Goal: Task Accomplishment & Management: Manage account settings

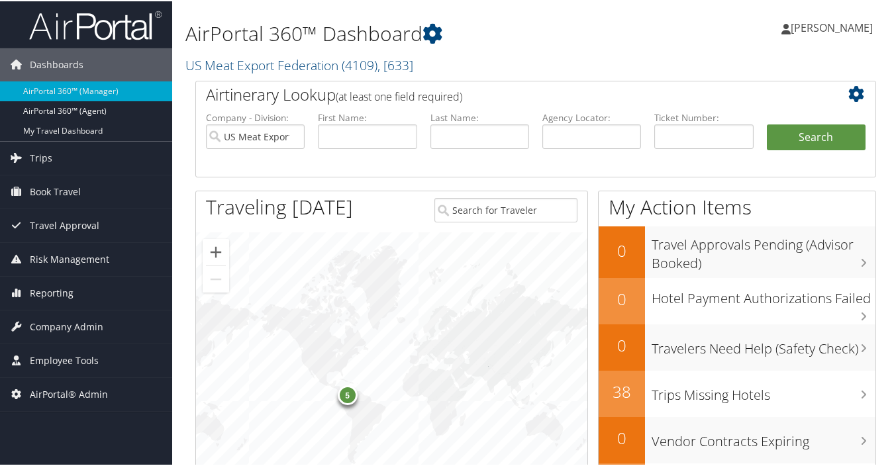
click at [87, 227] on span "Travel Approval" at bounding box center [65, 224] width 70 height 33
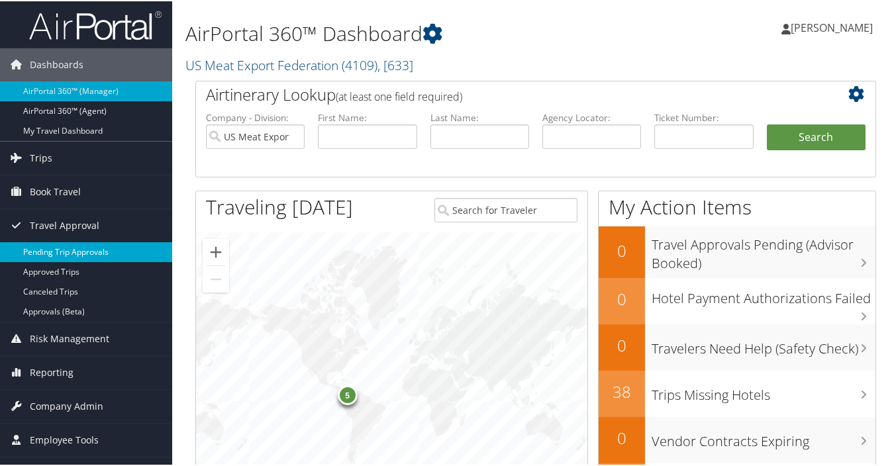
click at [85, 248] on link "Pending Trip Approvals" at bounding box center [86, 251] width 172 height 20
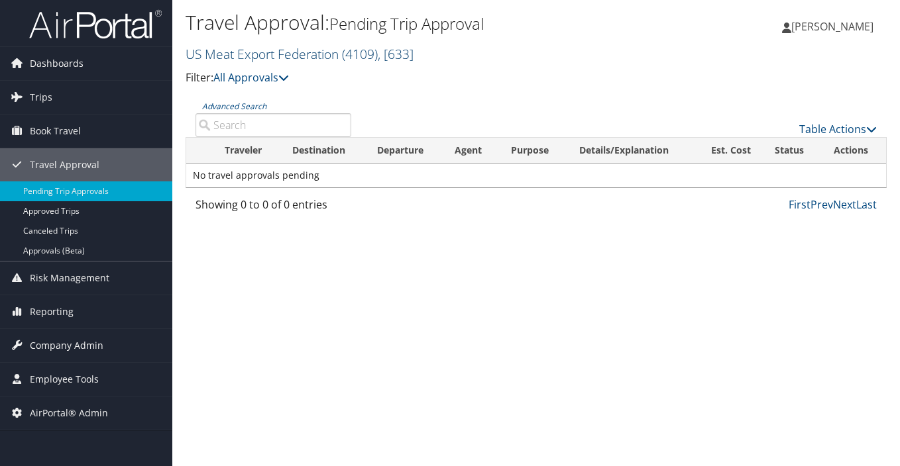
click at [334, 56] on link "US Meat Export Federation ( 4109 ) , [ 633 ]" at bounding box center [299, 54] width 228 height 18
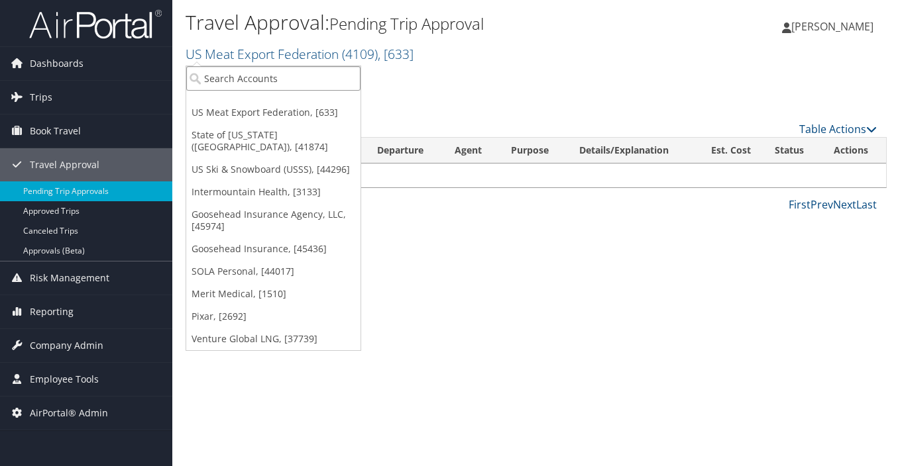
click at [240, 79] on input "search" at bounding box center [273, 78] width 174 height 25
type input "w"
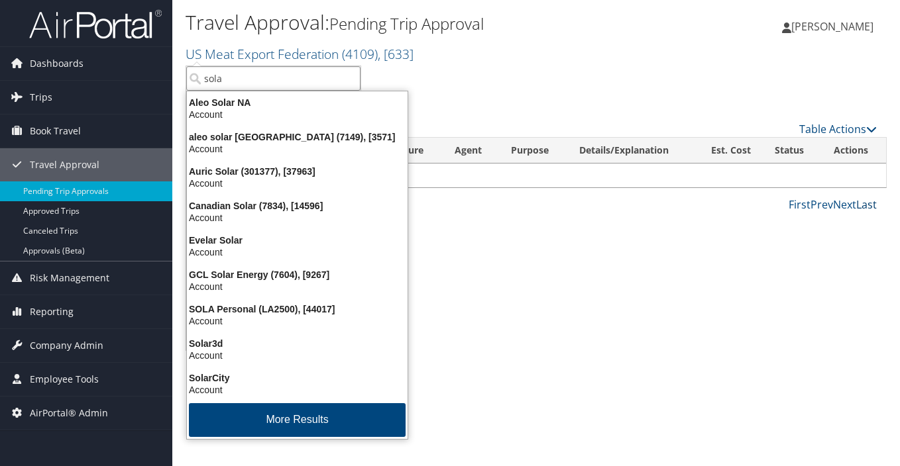
type input "sola"
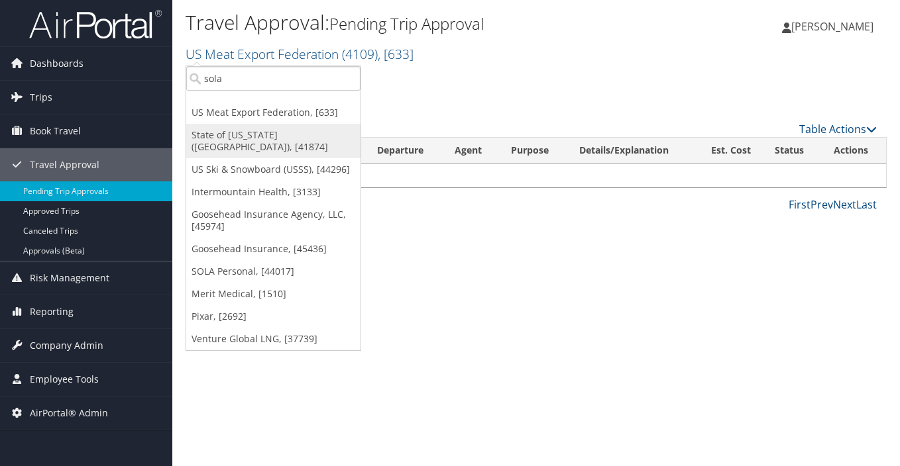
click at [241, 135] on link "State of Louisiana (SOLA), [41874]" at bounding box center [273, 141] width 174 height 34
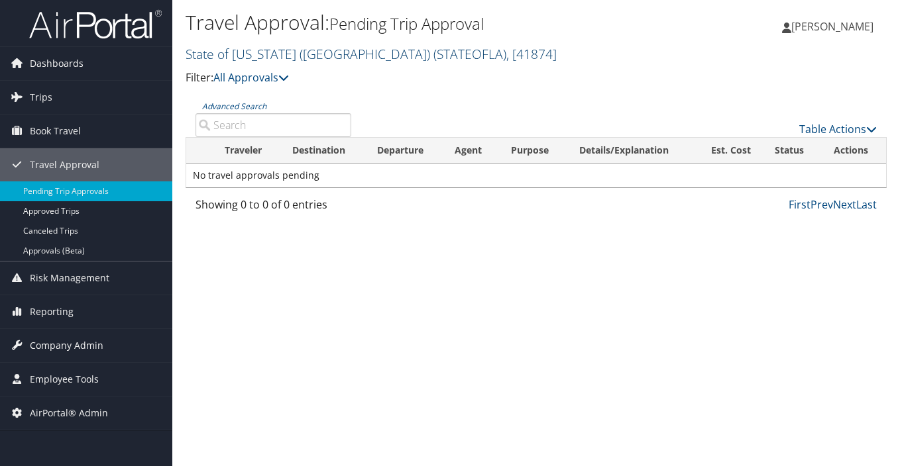
click at [299, 55] on link "State of [US_STATE] (SOLA) ( STATEOFLA ) , [ 41874 ]" at bounding box center [370, 54] width 371 height 18
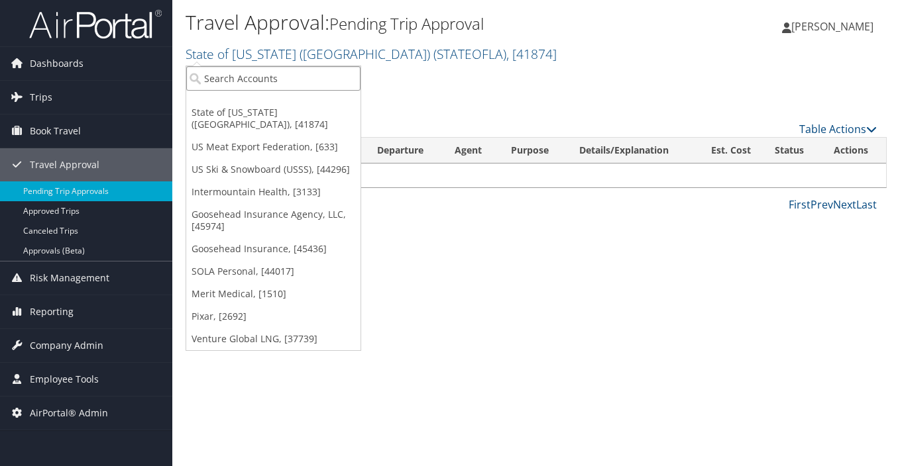
click at [289, 75] on input "search" at bounding box center [273, 78] width 174 height 25
type input "state of"
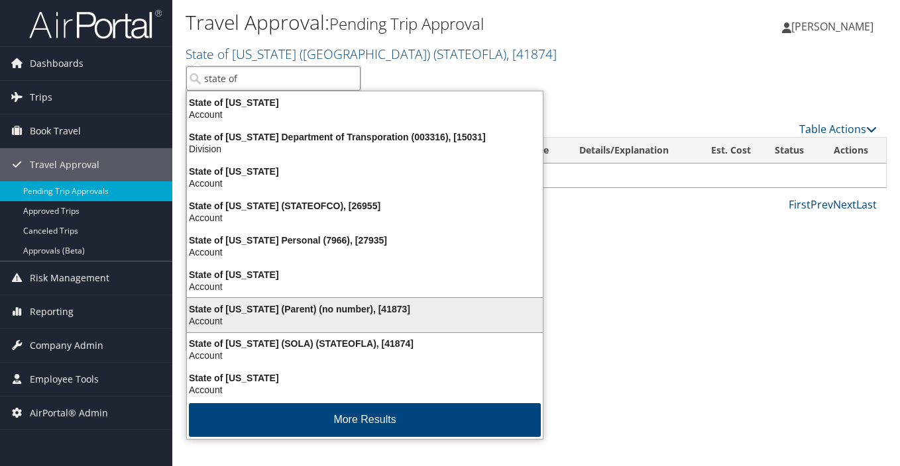
click at [356, 312] on div "State of [US_STATE] (Parent) (no number), [41873]" at bounding box center [365, 309] width 372 height 12
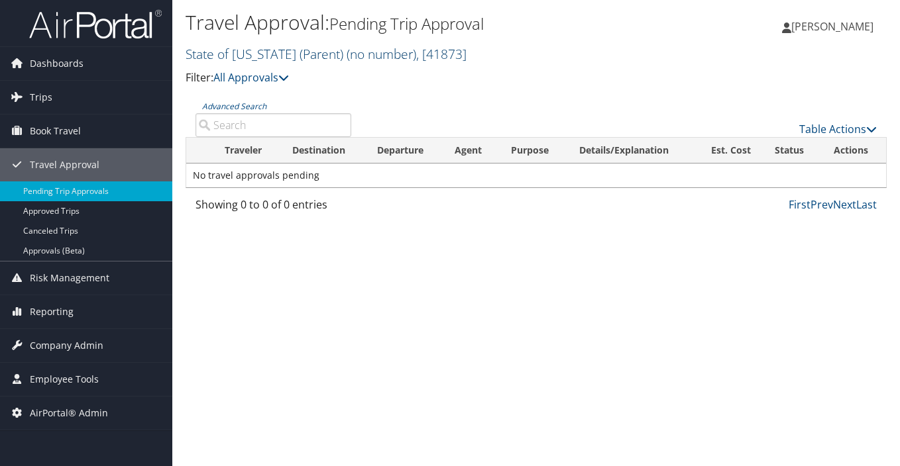
click at [392, 57] on span "( no number )" at bounding box center [381, 54] width 70 height 18
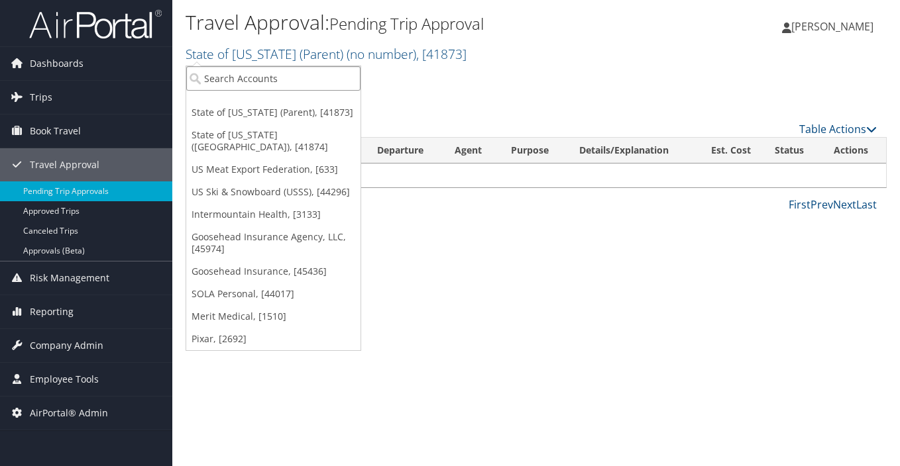
click at [284, 79] on input "search" at bounding box center [273, 78] width 174 height 25
type input "state of l"
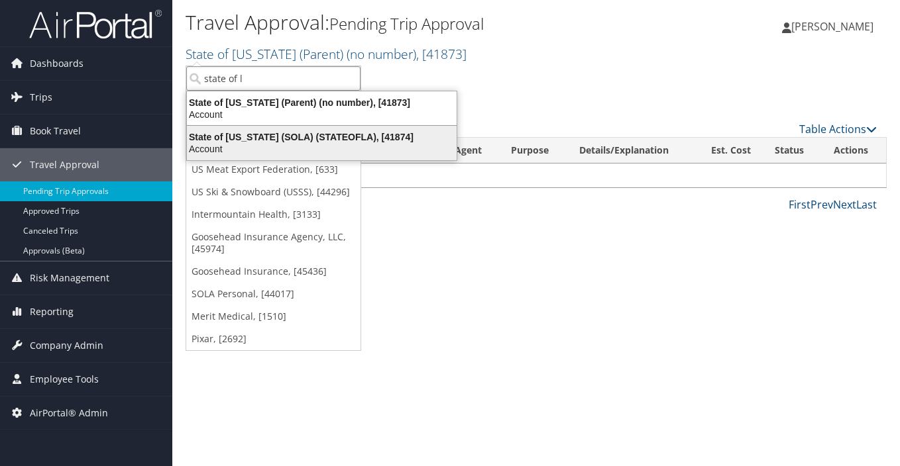
click at [294, 146] on div "Account" at bounding box center [322, 149] width 286 height 12
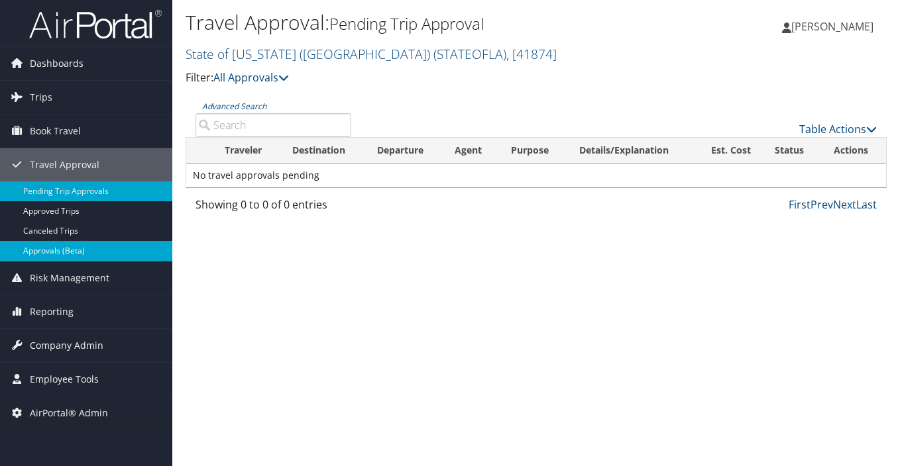
click at [87, 250] on link "Approvals (Beta)" at bounding box center [86, 251] width 172 height 20
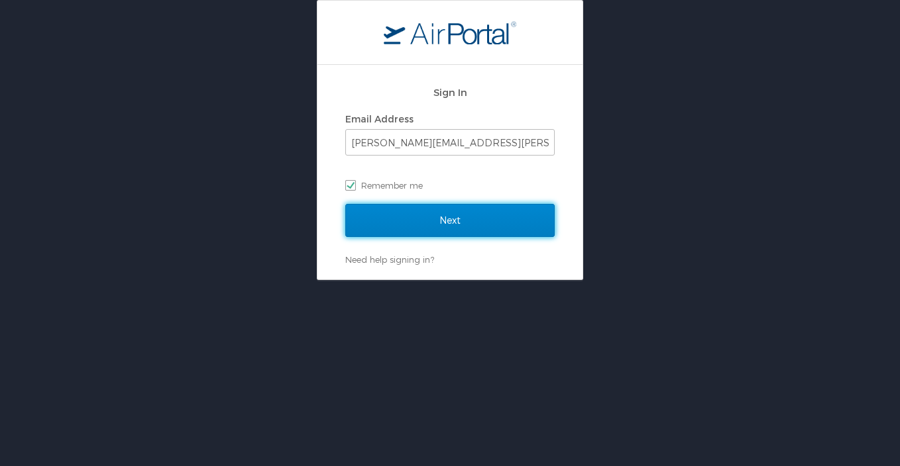
click at [493, 221] on input "Next" at bounding box center [449, 220] width 209 height 33
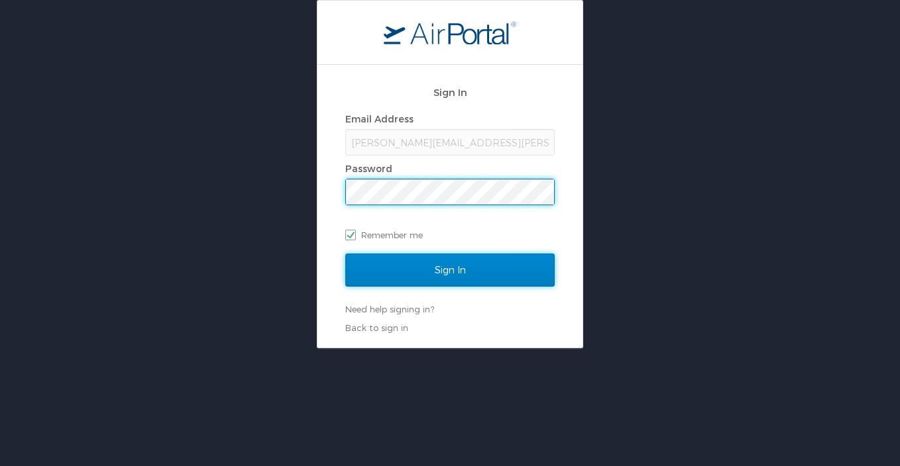
click at [476, 272] on input "Sign In" at bounding box center [449, 270] width 209 height 33
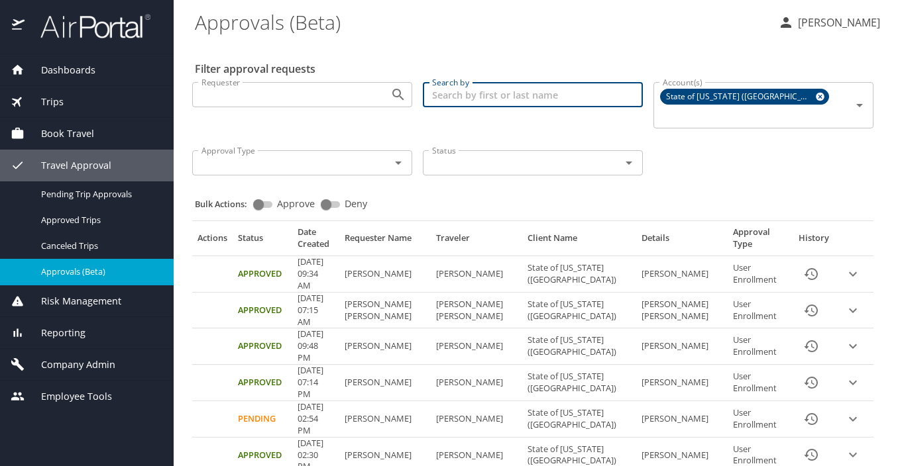
click at [492, 94] on input "Search by" at bounding box center [533, 94] width 220 height 25
type input "[PERSON_NAME]"
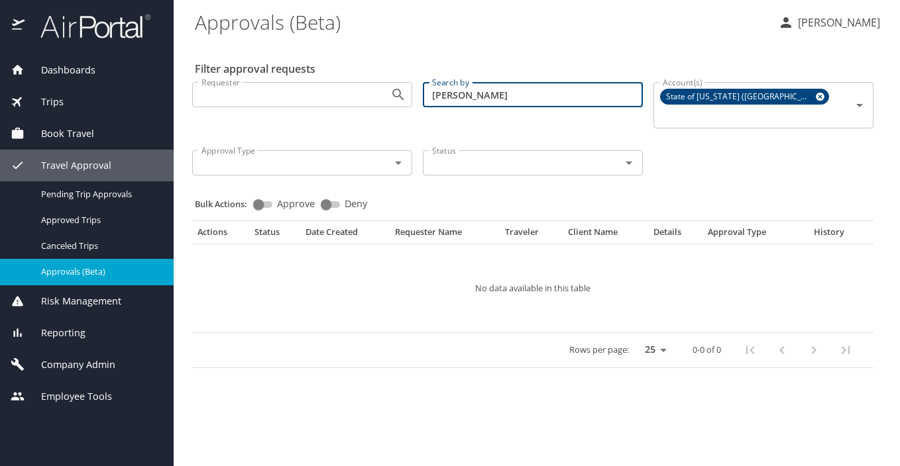
drag, startPoint x: 504, startPoint y: 89, endPoint x: 202, endPoint y: 74, distance: 302.4
click at [203, 74] on div "Requester Requester Search by [PERSON_NAME] Search by Account(s) State of [US_S…" at bounding box center [533, 128] width 692 height 112
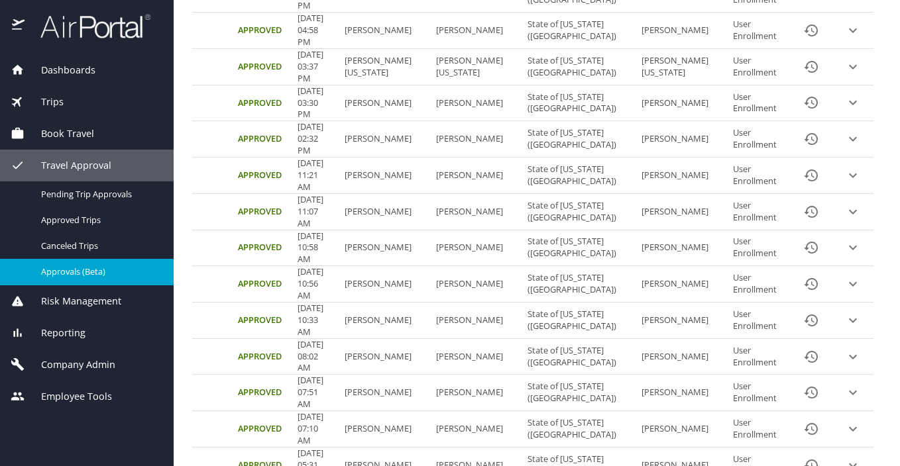
scroll to position [613, 0]
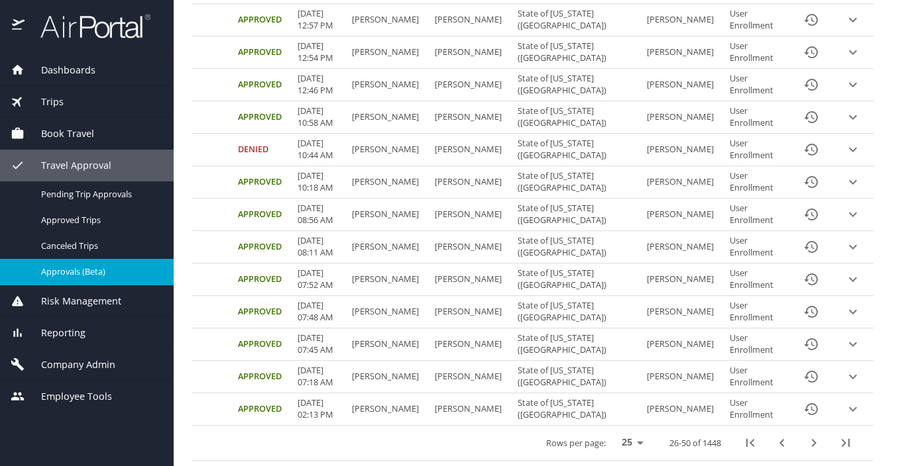
scroll to position [719, 0]
click at [806, 444] on icon "next page" at bounding box center [814, 443] width 16 height 16
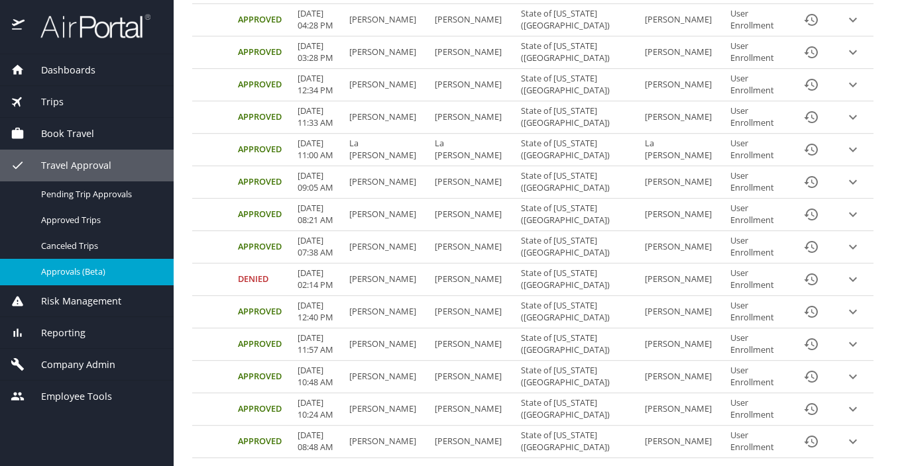
scroll to position [613, 0]
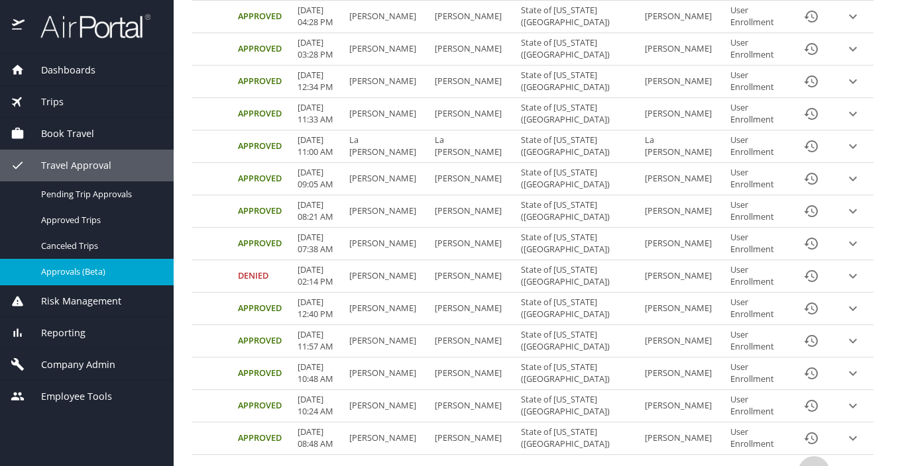
click at [806, 464] on icon "next page" at bounding box center [814, 472] width 16 height 16
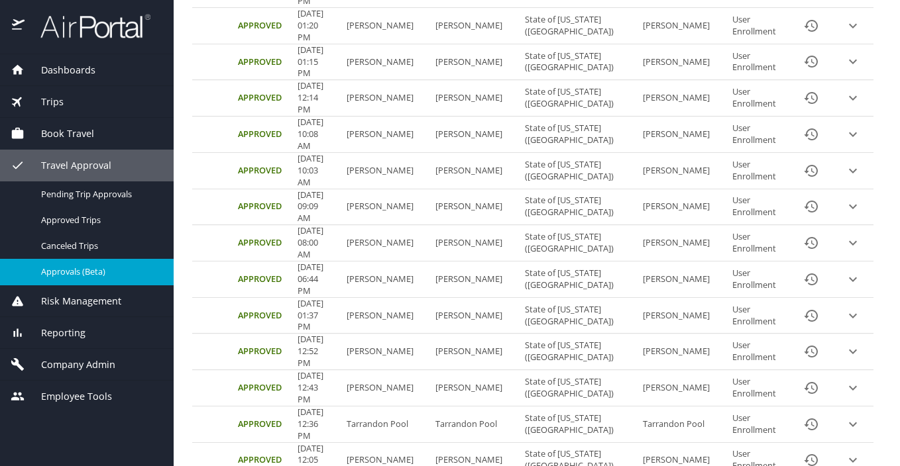
scroll to position [719, 0]
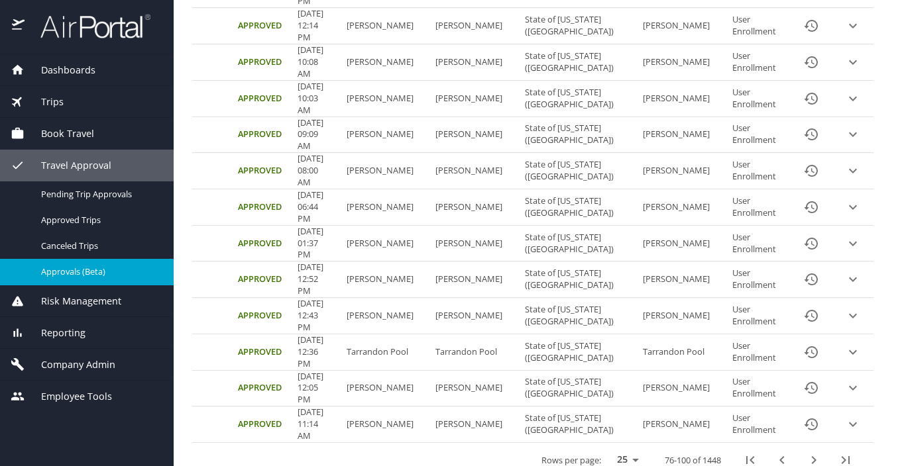
click at [806, 452] on icon "next page" at bounding box center [814, 460] width 16 height 16
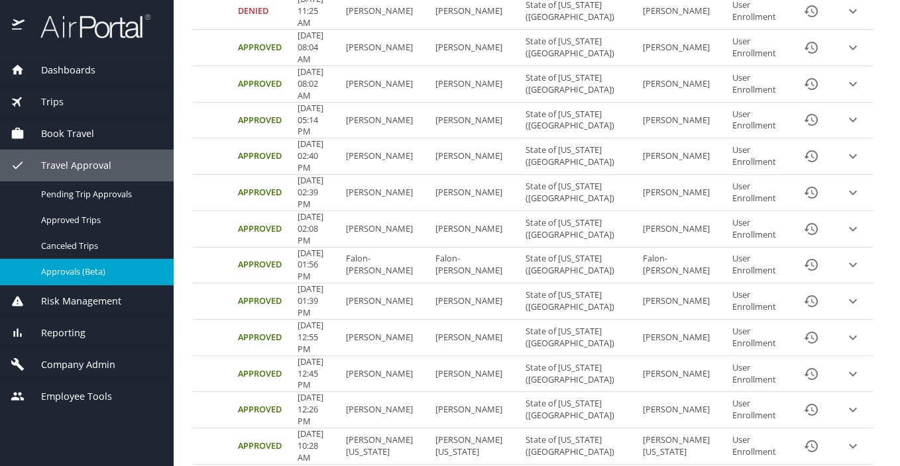
scroll to position [613, 0]
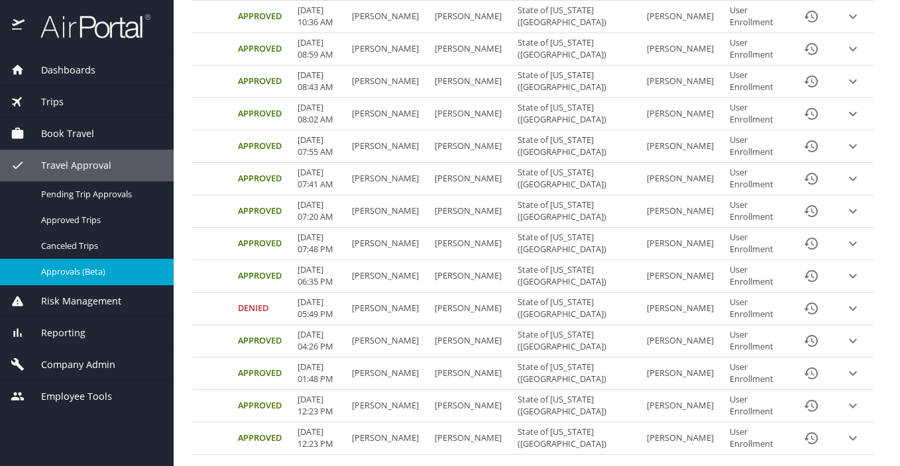
click at [811, 466] on icon "next page" at bounding box center [813, 472] width 5 height 8
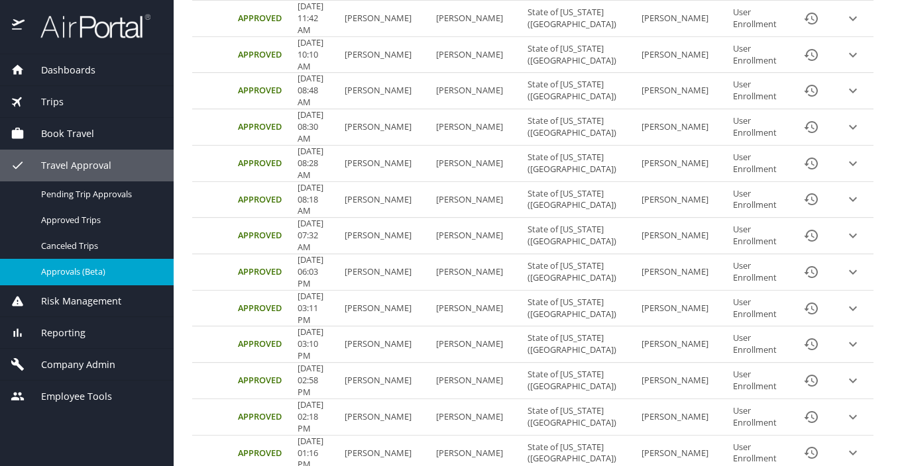
scroll to position [0, 0]
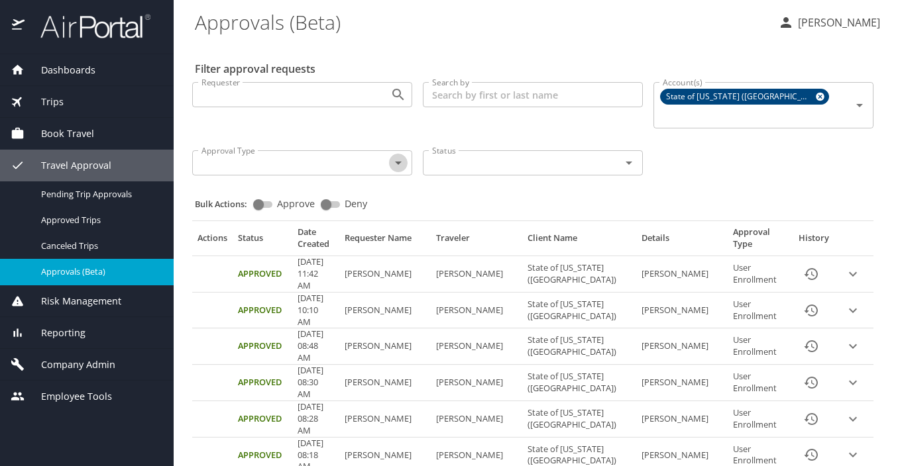
click at [395, 162] on icon "Open" at bounding box center [398, 163] width 7 height 3
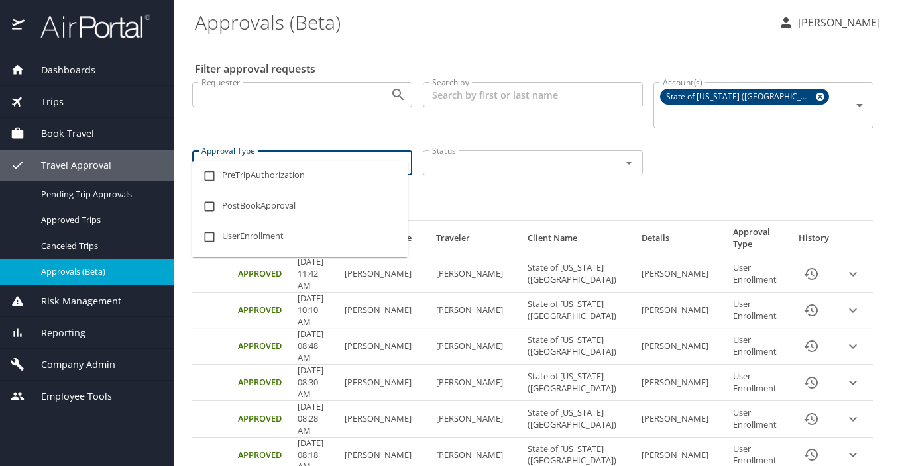
click at [395, 162] on icon "Close" at bounding box center [398, 163] width 7 height 3
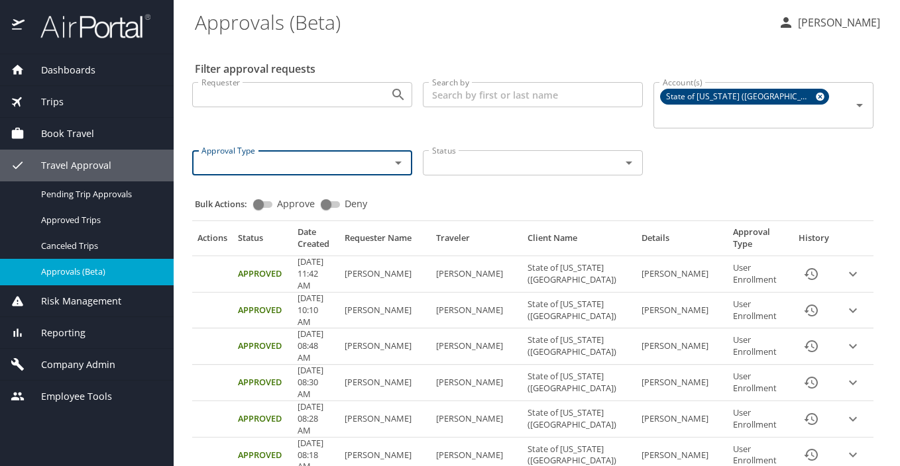
click at [474, 154] on input "Status" at bounding box center [513, 162] width 173 height 17
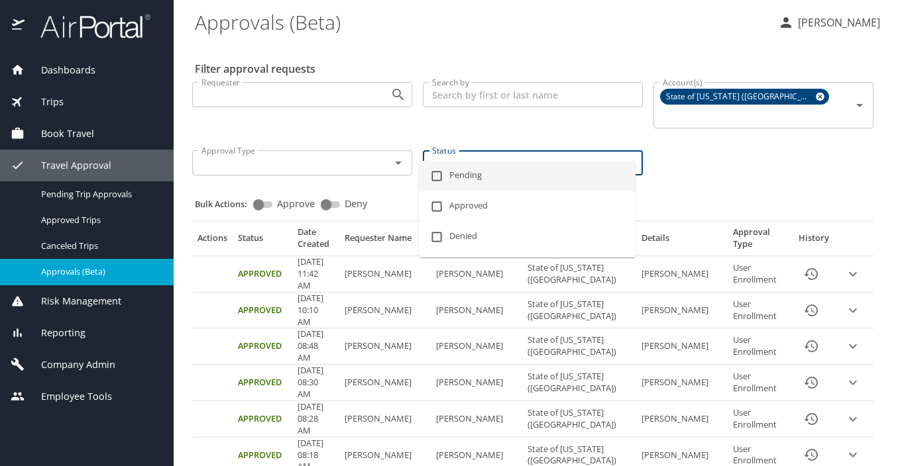
click at [439, 175] on input "checkbox" at bounding box center [436, 176] width 25 height 25
checkbox input "true"
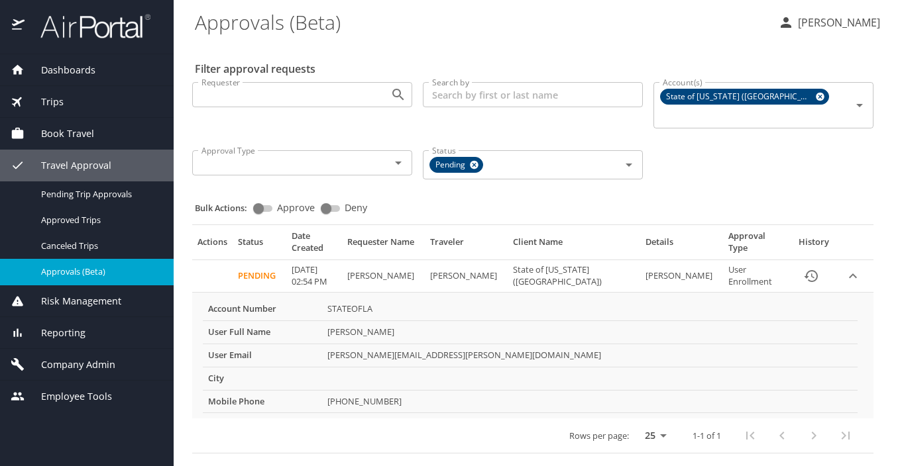
click at [751, 154] on div "Requester Requester Search by Search by Account(s) State of Louisiana (SOLA) Ac…" at bounding box center [533, 130] width 692 height 116
click at [478, 161] on icon at bounding box center [474, 165] width 9 height 9
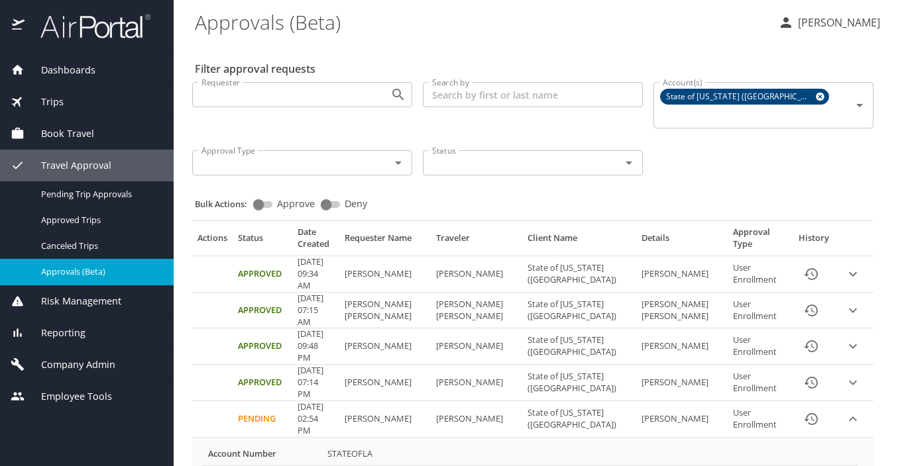
click at [843, 162] on div "Requester Requester Search by Search by Account(s) State of Louisiana (SOLA) Ac…" at bounding box center [533, 128] width 692 height 112
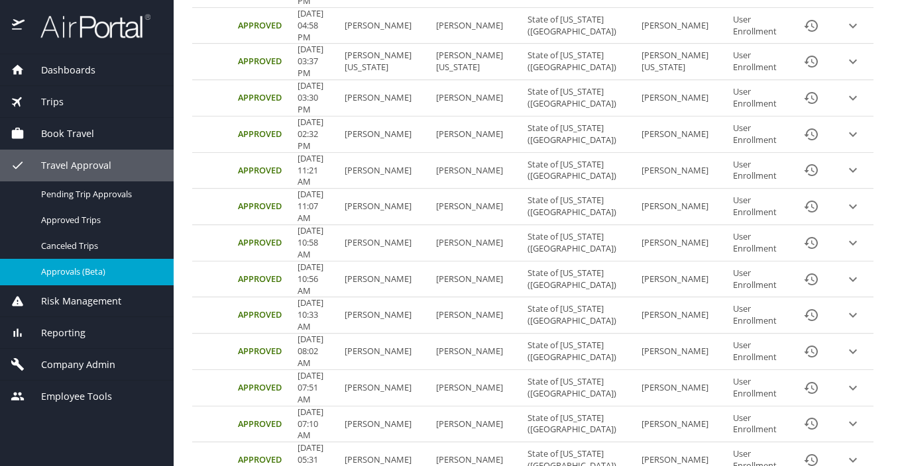
scroll to position [739, 0]
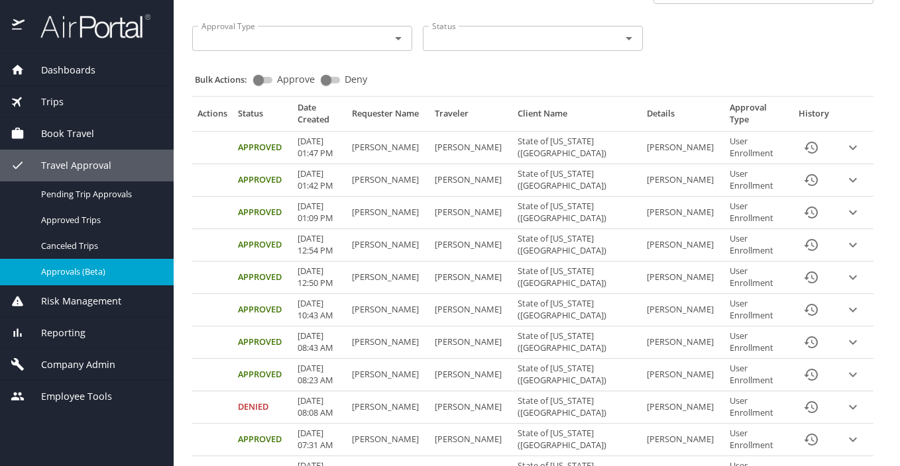
scroll to position [132, 0]
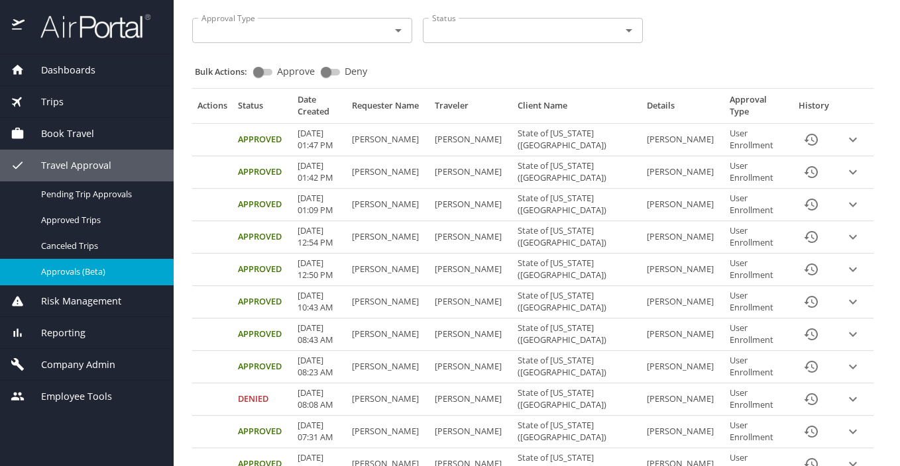
click at [849, 138] on icon "expand row" at bounding box center [853, 140] width 8 height 5
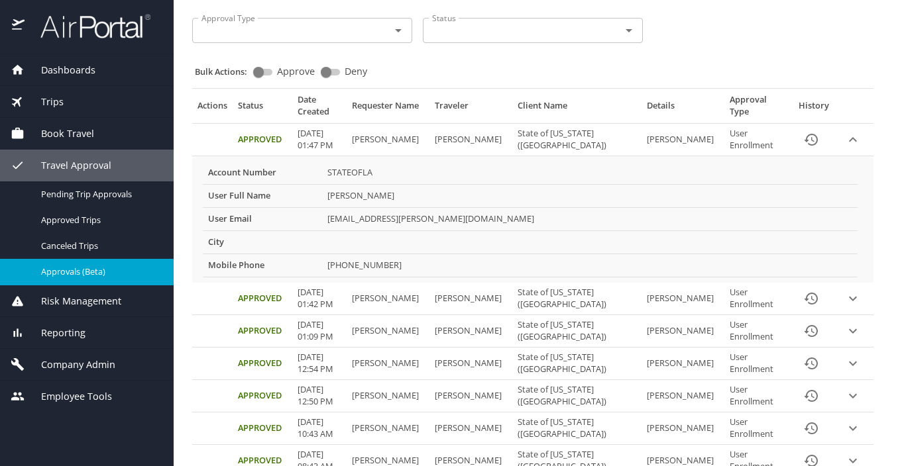
click at [845, 132] on icon "expand row" at bounding box center [853, 140] width 16 height 16
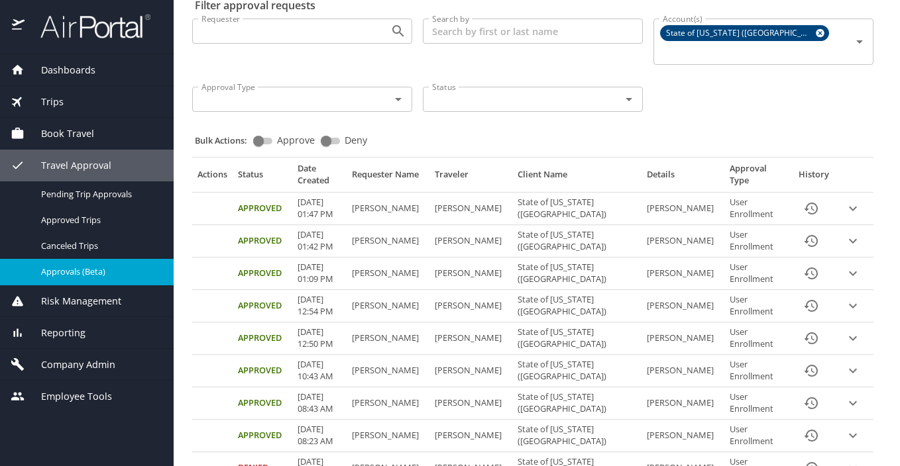
scroll to position [0, 0]
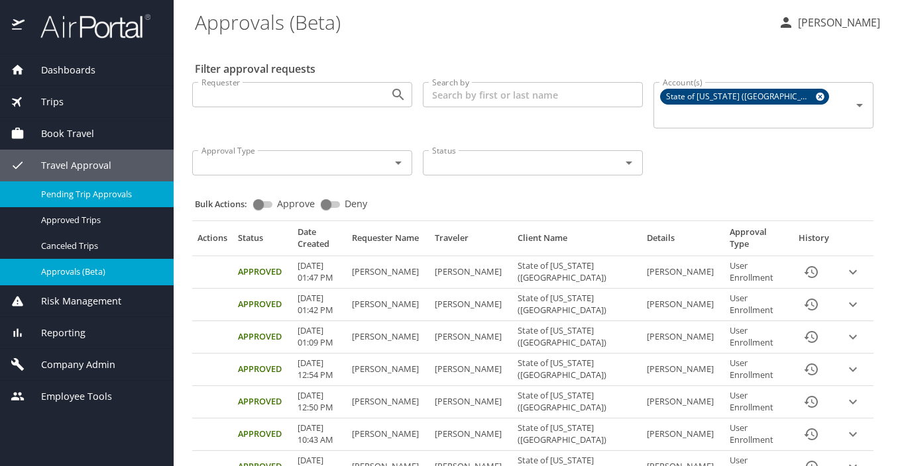
click at [97, 191] on span "Pending Trip Approvals" at bounding box center [99, 194] width 117 height 13
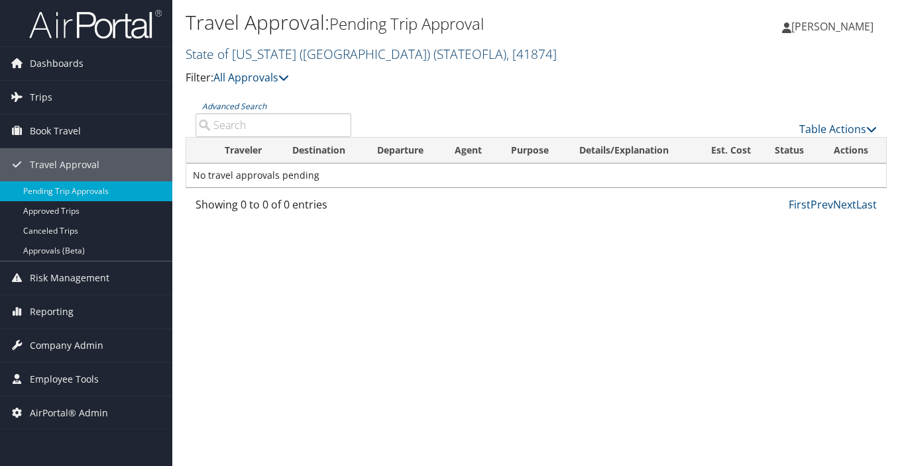
click at [433, 50] on span "( STATEOFLA )" at bounding box center [469, 54] width 73 height 18
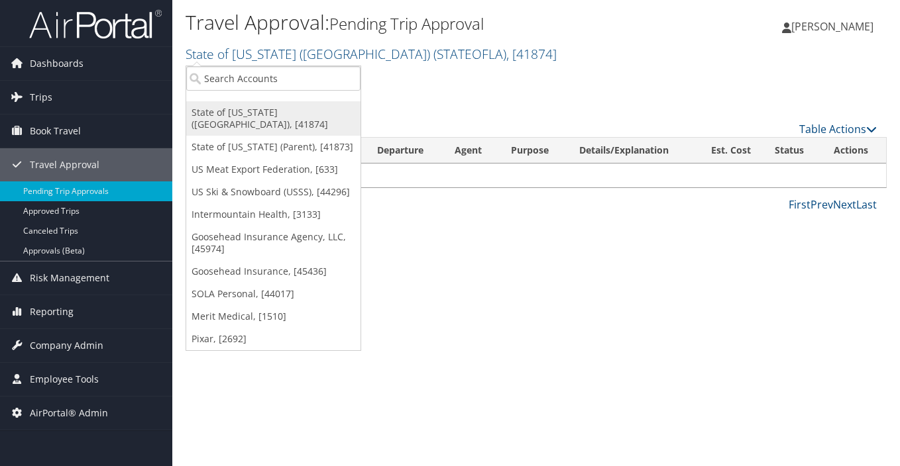
click at [262, 115] on link "State of [US_STATE] ([GEOGRAPHIC_DATA]), [41874]" at bounding box center [273, 118] width 174 height 34
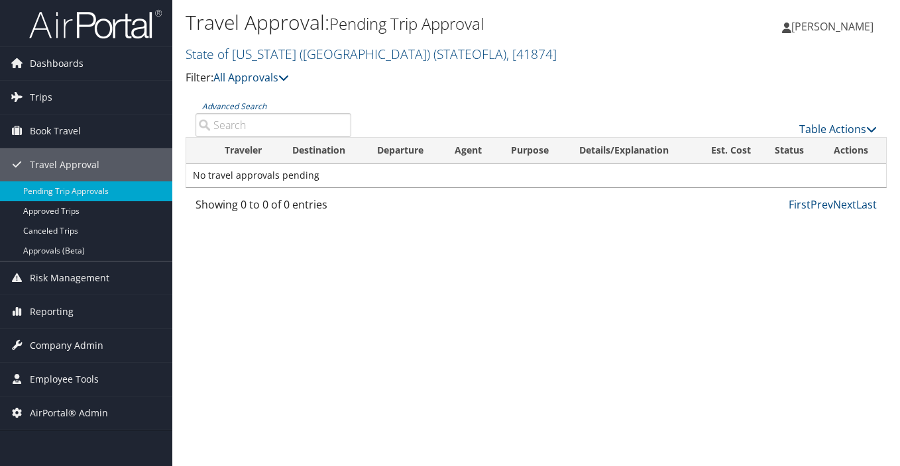
click at [291, 125] on input "Advanced Search" at bounding box center [273, 125] width 156 height 24
type input "[PERSON_NAME]"
click at [433, 54] on span "( STATEOFLA )" at bounding box center [469, 54] width 73 height 18
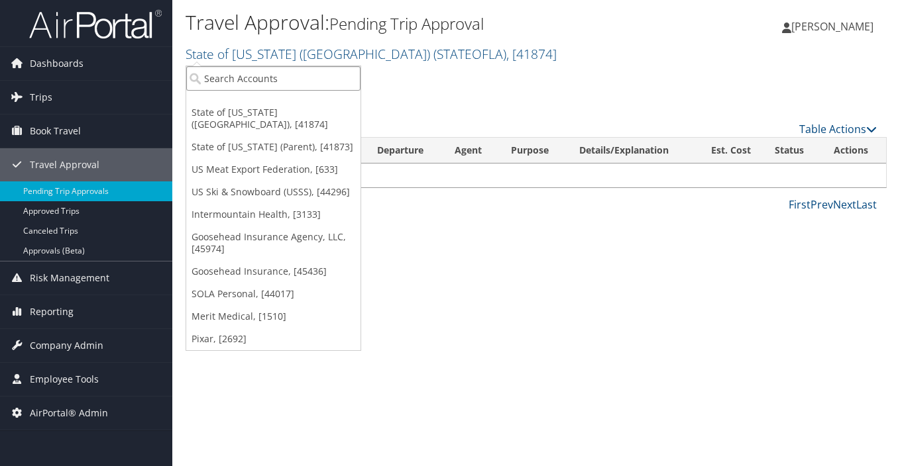
click at [304, 76] on input "search" at bounding box center [273, 78] width 174 height 25
click at [621, 233] on div "Travel Approval: Pending Trip Approval State of [US_STATE] (SOLA) ( STATEOFLA )…" at bounding box center [535, 233] width 727 height 466
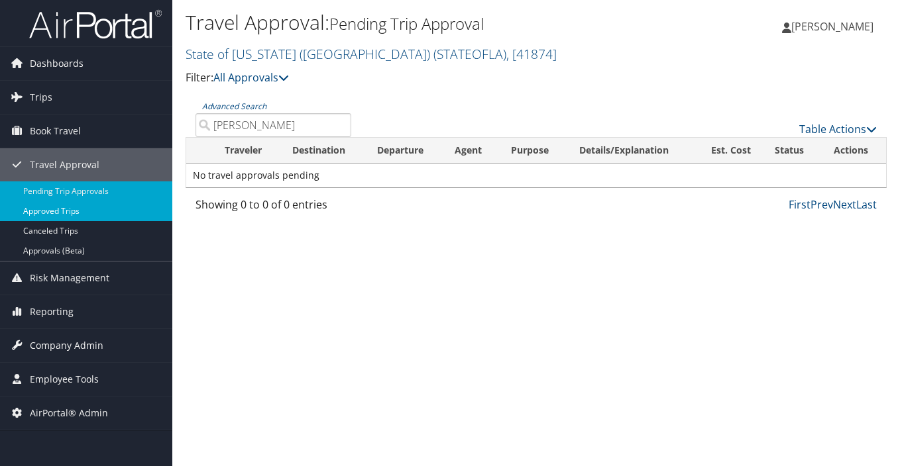
click at [36, 214] on link "Approved Trips" at bounding box center [86, 211] width 172 height 20
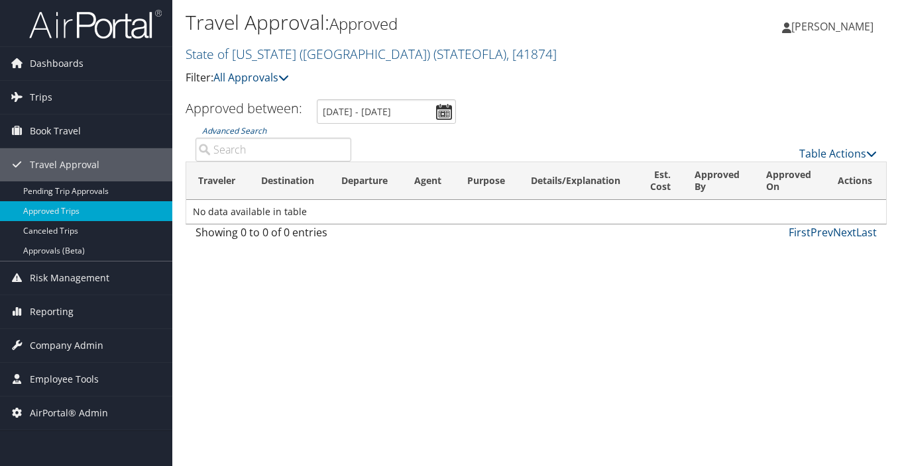
click at [225, 144] on input "Advanced Search" at bounding box center [273, 150] width 156 height 24
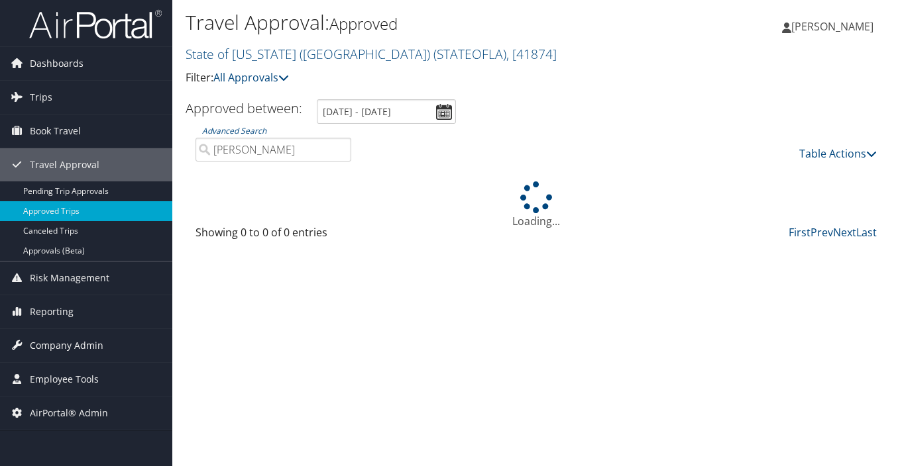
type input "[PERSON_NAME]"
